Goal: Information Seeking & Learning: Learn about a topic

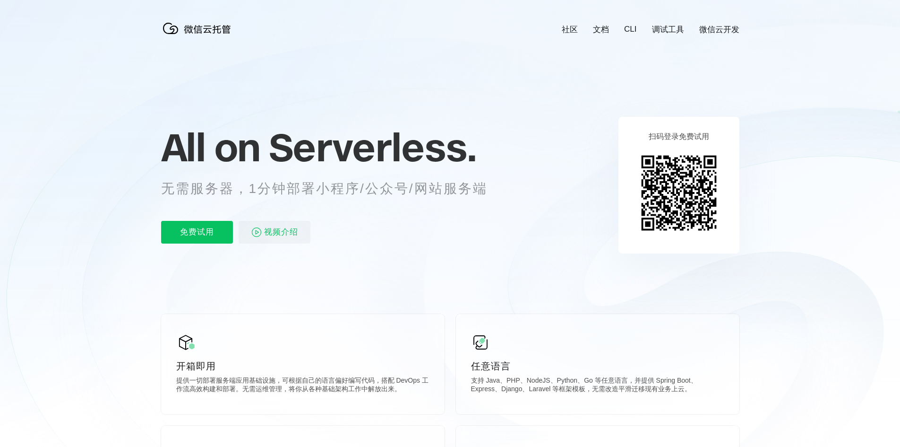
scroll to position [0, 1681]
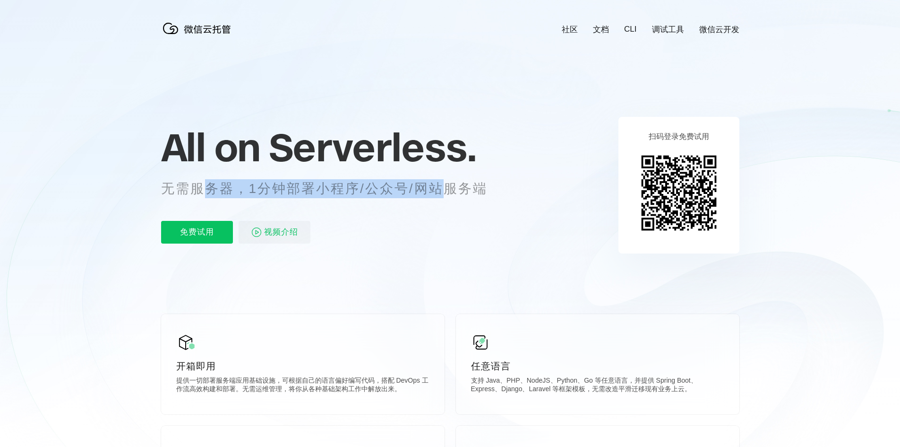
drag, startPoint x: 201, startPoint y: 188, endPoint x: 490, endPoint y: 196, distance: 288.9
click at [449, 189] on p "无需服务器，1分钟部署小程序/公众号/网站服务端" at bounding box center [333, 188] width 344 height 19
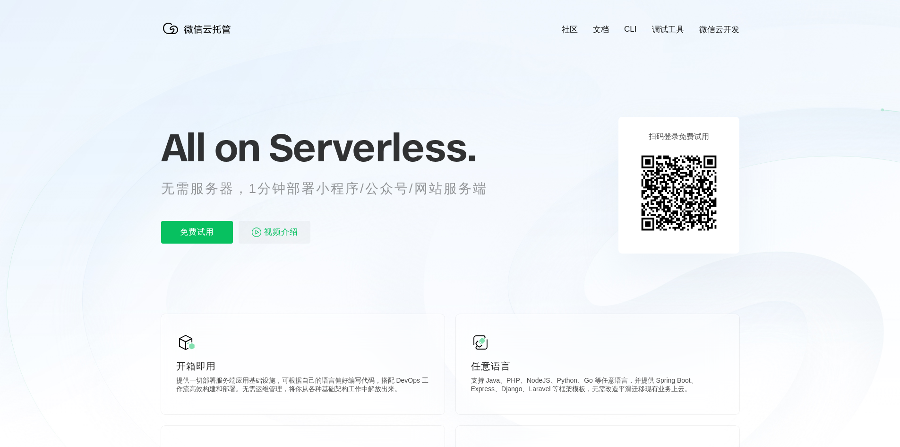
click at [507, 201] on div "All on Serverless. 无需服务器，1分钟部署小程序/公众号/网站服务端 免费试用 视频介绍" at bounding box center [336, 184] width 350 height 137
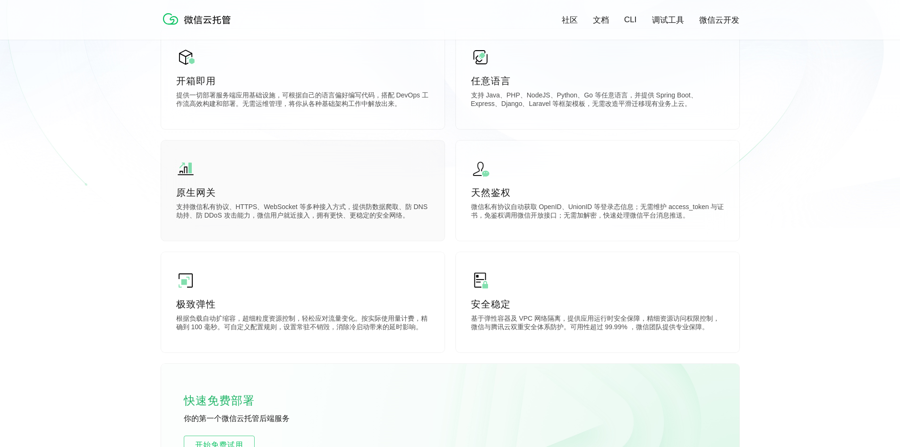
scroll to position [284, 0]
drag, startPoint x: 177, startPoint y: 214, endPoint x: 272, endPoint y: 211, distance: 95.0
click at [272, 211] on p "支持微信私有协议、HTTPS、WebSocket 等多种接入方式，提供防数据爬取、防 DNS 劫持、防 DDoS 攻击能力，微信用户就近接入，拥有更快、更稳定…" at bounding box center [302, 211] width 253 height 19
click at [207, 222] on div "原生网关 支持微信私有协议、HTTPS、WebSocket 等多种接入方式，提供防数据爬取、防 DNS 劫持、防 DDoS 攻击能力，微信用户就近接入，拥有更…" at bounding box center [303, 190] width 284 height 100
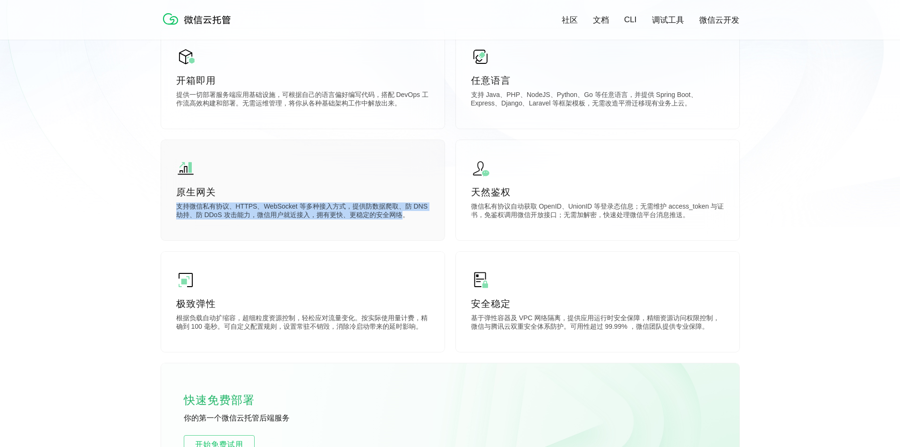
drag, startPoint x: 178, startPoint y: 209, endPoint x: 405, endPoint y: 222, distance: 226.8
click at [405, 221] on p "支持微信私有协议、HTTPS、WebSocket 等多种接入方式，提供防数据爬取、防 DNS 劫持、防 DDoS 攻击能力，微信用户就近接入，拥有更快、更稳定…" at bounding box center [302, 211] width 253 height 19
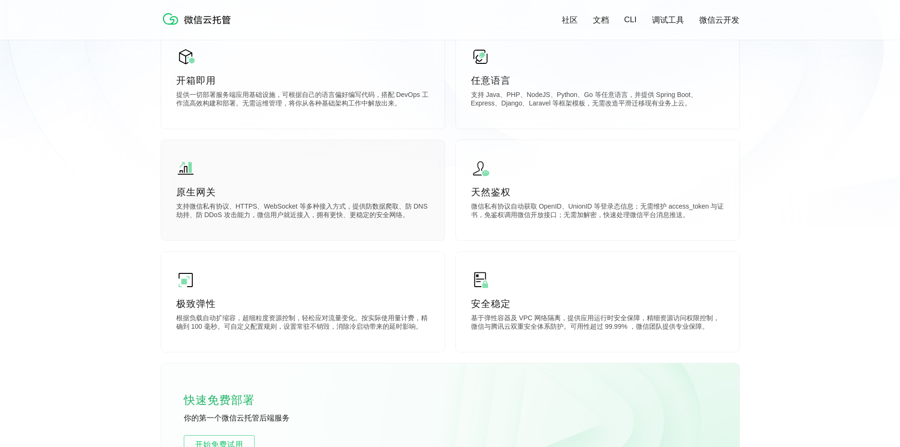
click at [414, 225] on div "原生网关 支持微信私有协议、HTTPS、WebSocket 等多种接入方式，提供防数据爬取、防 DNS 劫持、防 DDoS 攻击能力，微信用户就近接入，拥有更…" at bounding box center [303, 190] width 284 height 100
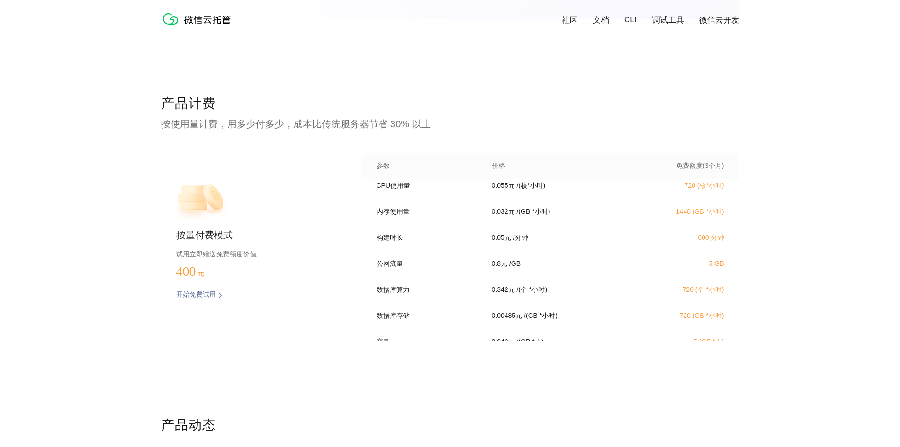
scroll to position [0, 0]
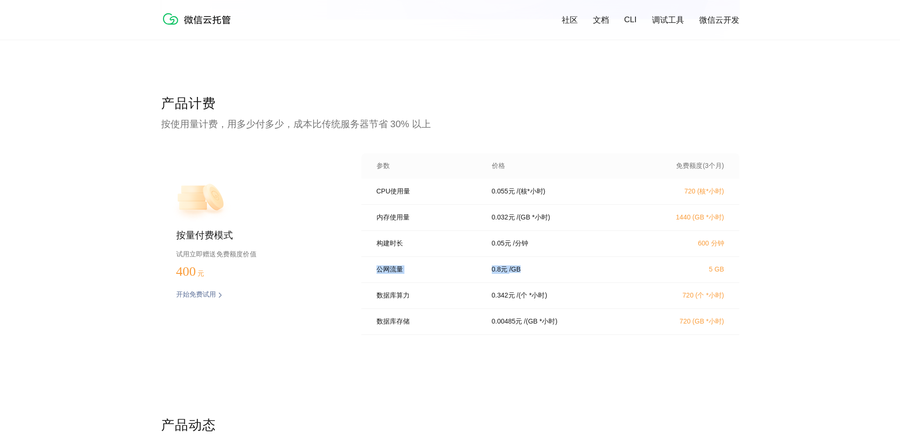
drag, startPoint x: 544, startPoint y: 272, endPoint x: 475, endPoint y: 284, distance: 70.6
click at [379, 278] on div "公网流量 0.8 元 / GB 5 GB" at bounding box center [551, 270] width 378 height 26
click at [495, 283] on div "公网流量 0.8 元 / GB 5 GB" at bounding box center [551, 270] width 378 height 26
drag, startPoint x: 482, startPoint y: 252, endPoint x: 375, endPoint y: 255, distance: 106.9
click at [375, 255] on div "构建时长 0.05 元 / 分钟 600 分钟" at bounding box center [551, 244] width 378 height 26
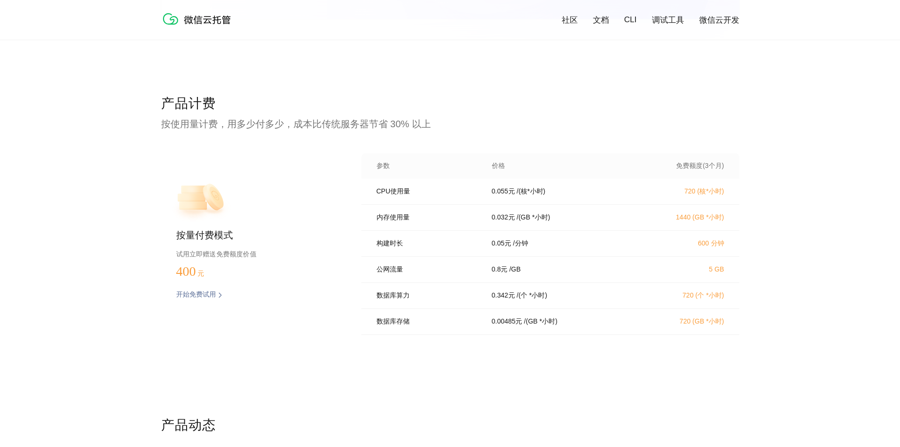
click at [434, 263] on div "公网流量 0.8 元 / GB 5 GB" at bounding box center [551, 270] width 378 height 26
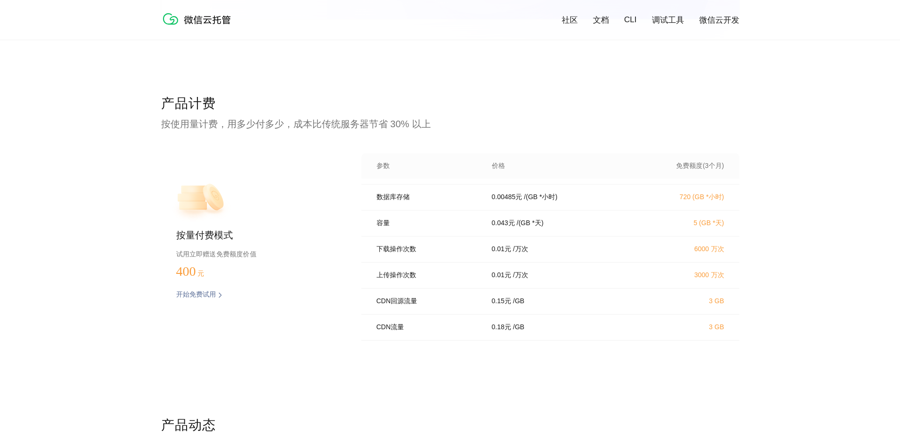
scroll to position [135, 0]
drag, startPoint x: 382, startPoint y: 221, endPoint x: 504, endPoint y: 221, distance: 121.5
click at [504, 221] on div "容量 0.043 元 / (GB *天) 5 (GB *天)" at bounding box center [551, 223] width 378 height 26
click at [524, 233] on div "容量 0.043 元 / (GB *天) 5 (GB *天)" at bounding box center [551, 223] width 378 height 26
drag, startPoint x: 552, startPoint y: 218, endPoint x: 375, endPoint y: 221, distance: 177.3
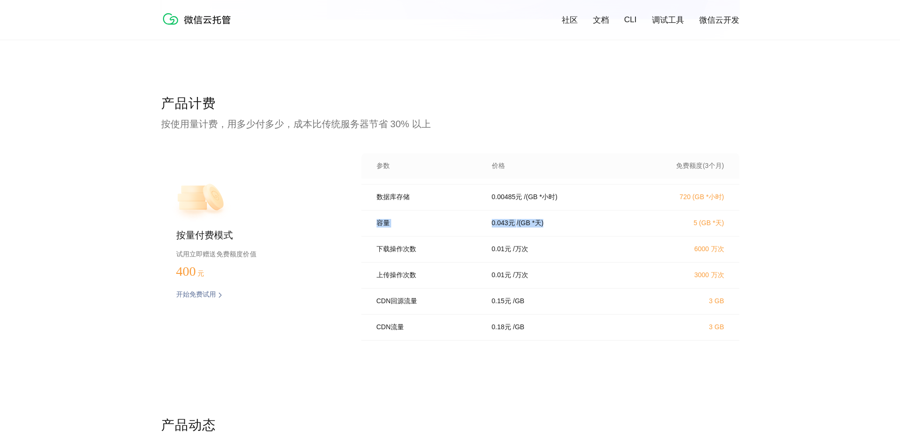
click at [374, 221] on div "容量 0.043 元 / (GB *天) 5 (GB *天)" at bounding box center [551, 223] width 378 height 26
click at [501, 237] on div "下载操作次数 0.01 元 / 万次 6000 万次" at bounding box center [551, 249] width 378 height 26
drag, startPoint x: 540, startPoint y: 251, endPoint x: 388, endPoint y: 258, distance: 152.8
click at [390, 258] on div "下载操作次数 0.01 元 / 万次 6000 万次" at bounding box center [551, 249] width 378 height 26
click at [555, 265] on div "上传操作次数 0.01 元 / 万次 3000 万次" at bounding box center [551, 275] width 378 height 26
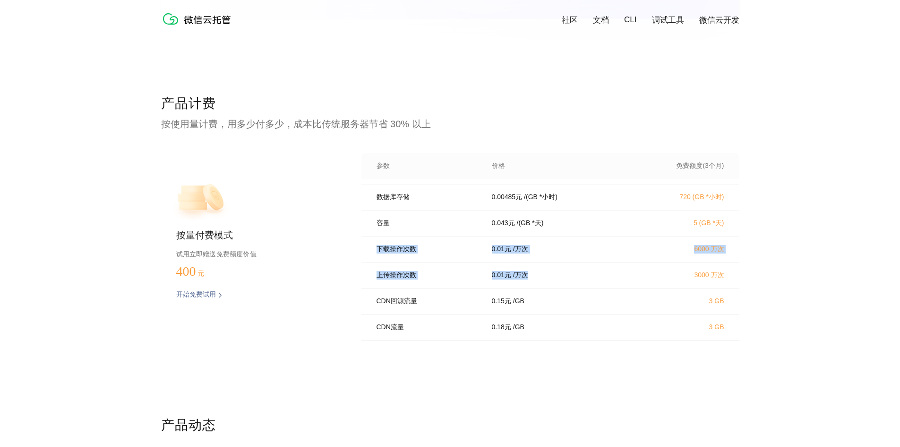
drag, startPoint x: 475, startPoint y: 275, endPoint x: 352, endPoint y: 239, distance: 128.0
click at [352, 239] on div "按量付费模式 试用立即赠送免费额度价值 400 元 开始免费试用 预估费用 参数 价格 免费额度(3个月) CPU使用量 0.055 元 / (核*小时) 7…" at bounding box center [450, 246] width 579 height 187
click at [489, 276] on div "0.01 元 / 万次" at bounding box center [560, 275] width 159 height 9
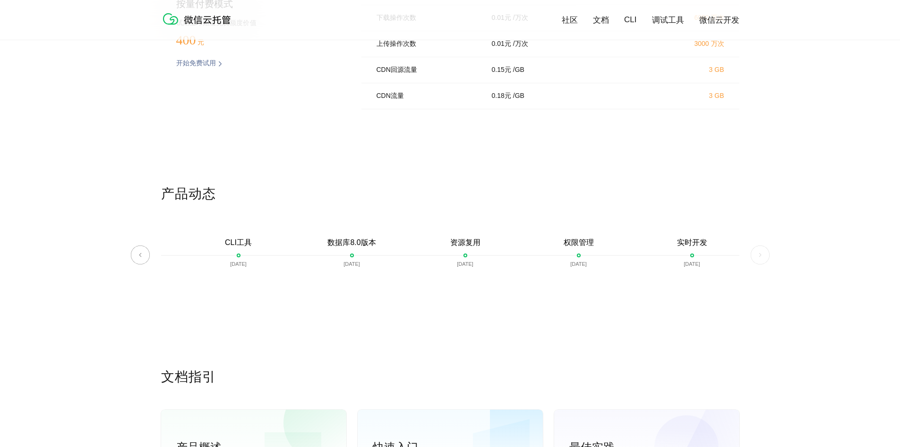
scroll to position [2080, 0]
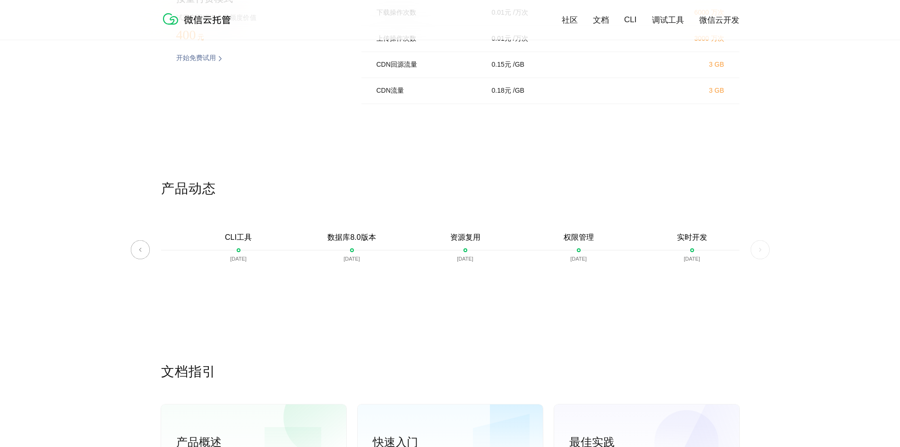
click at [142, 256] on img at bounding box center [140, 249] width 19 height 19
click at [139, 256] on img at bounding box center [140, 249] width 19 height 19
click at [777, 254] on div "产品动态 微信云托管开启内测 [DATE] 微信云托管公测 [DATE] 客服技术支持上线 [DATE] 自定义域名上线 [DATE] 资源包 [DATE] …" at bounding box center [450, 271] width 900 height 183
click at [775, 254] on div "产品动态 微信云托管开启内测 [DATE] 微信云托管公测 [DATE] 客服技术支持上线 [DATE] 自定义域名上线 [DATE] 资源包 [DATE] …" at bounding box center [450, 271] width 900 height 183
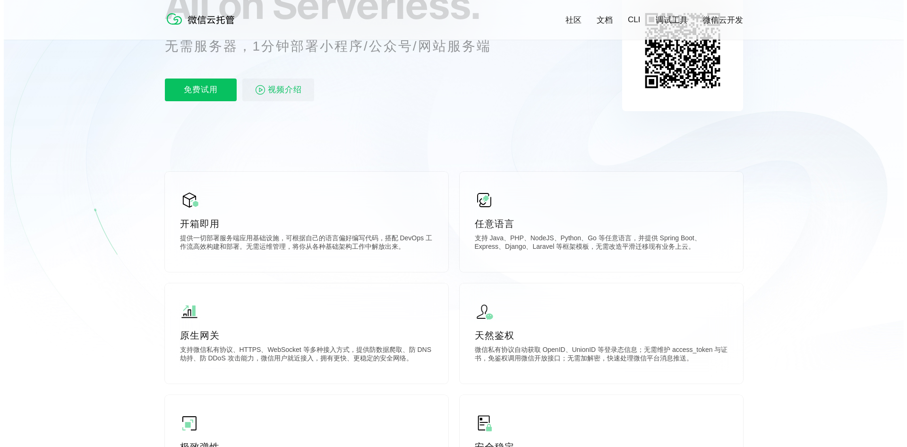
scroll to position [0, 0]
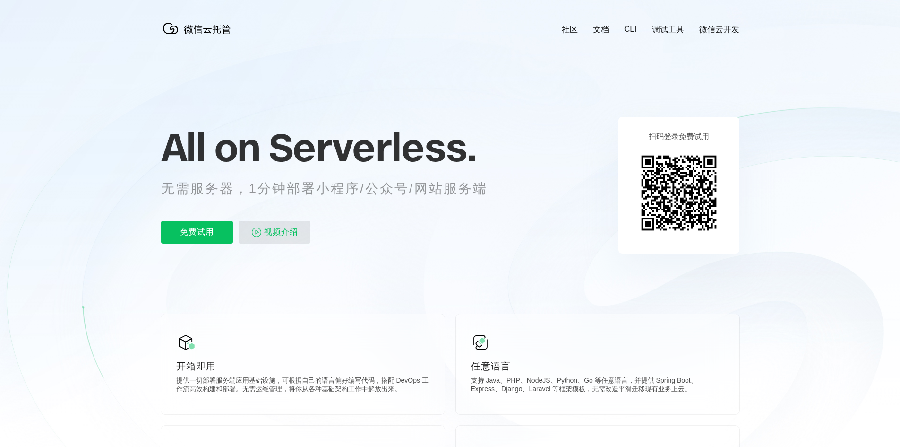
click at [305, 238] on p "视频介绍" at bounding box center [275, 232] width 72 height 23
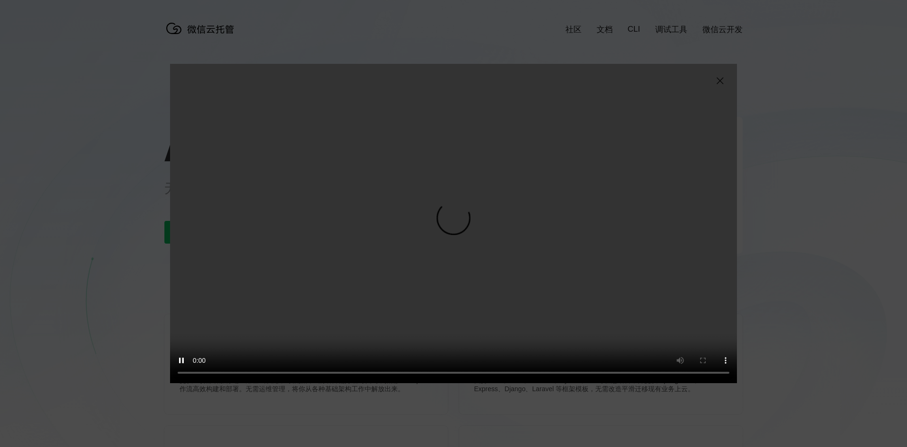
click at [416, 238] on video "抱歉，您的浏览器暂不支持播放此视频" at bounding box center [453, 223] width 567 height 319
